Goal: Task Accomplishment & Management: Manage account settings

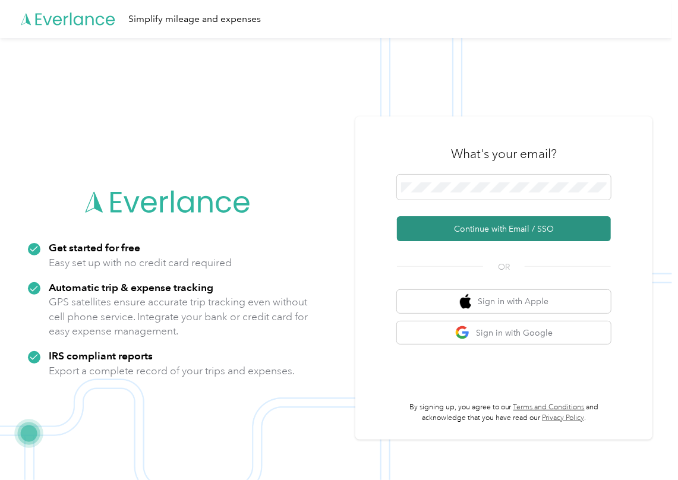
click at [437, 225] on button "Continue with Email / SSO" at bounding box center [504, 228] width 214 height 25
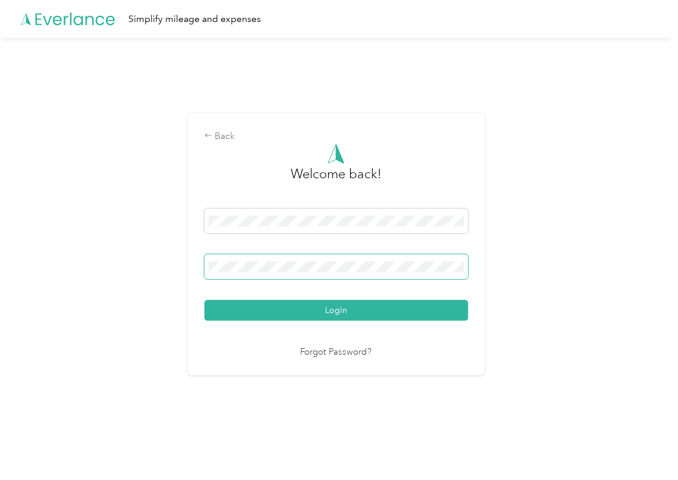
click at [276, 272] on span at bounding box center [336, 266] width 264 height 25
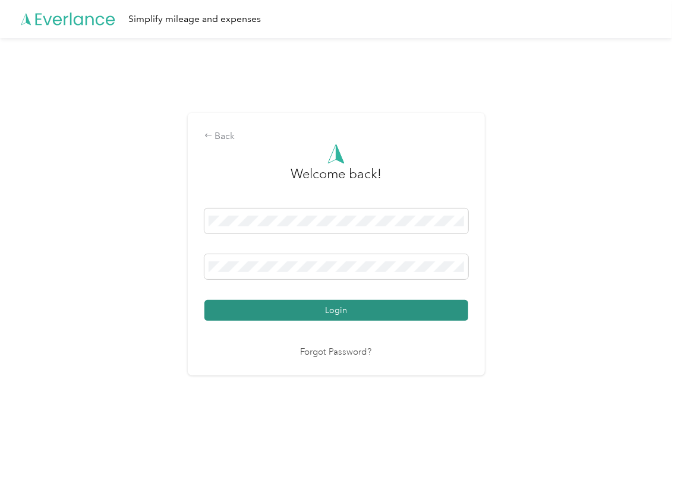
click at [252, 310] on button "Login" at bounding box center [336, 310] width 264 height 21
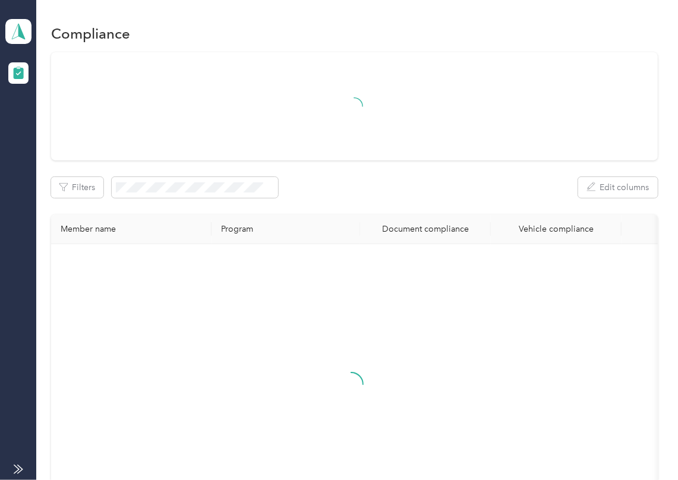
click at [446, 177] on div "Filters Edit columns" at bounding box center [354, 187] width 607 height 21
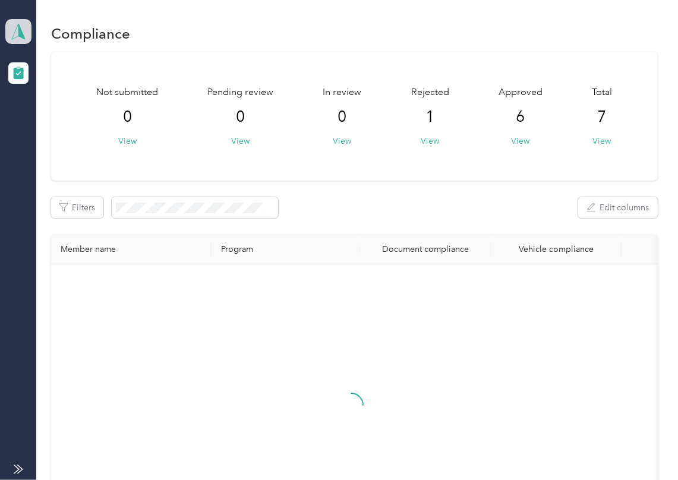
click at [17, 21] on span at bounding box center [18, 31] width 26 height 25
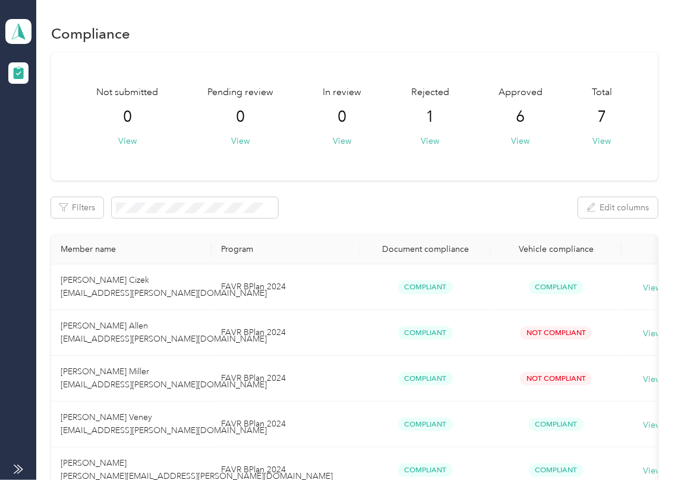
click at [58, 120] on div "Log out" at bounding box center [38, 124] width 46 height 12
